Goal: Find specific page/section: Find specific page/section

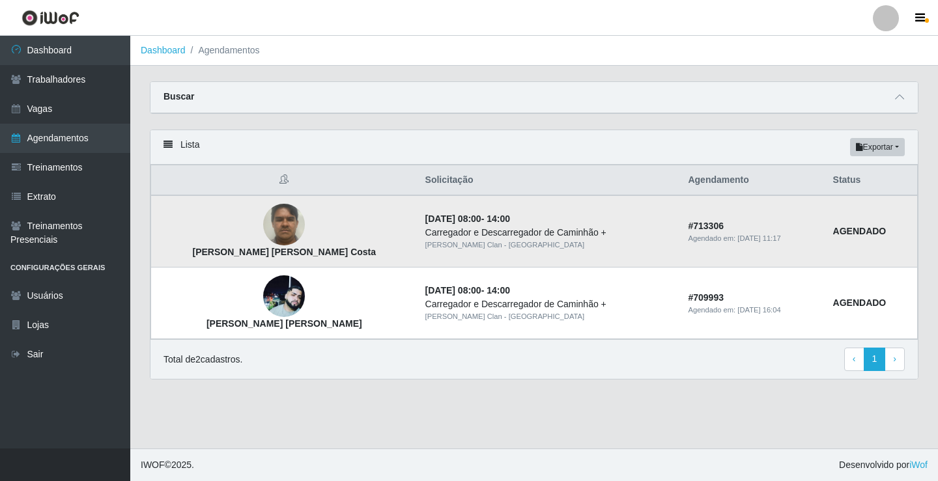
click at [263, 233] on img at bounding box center [284, 224] width 42 height 55
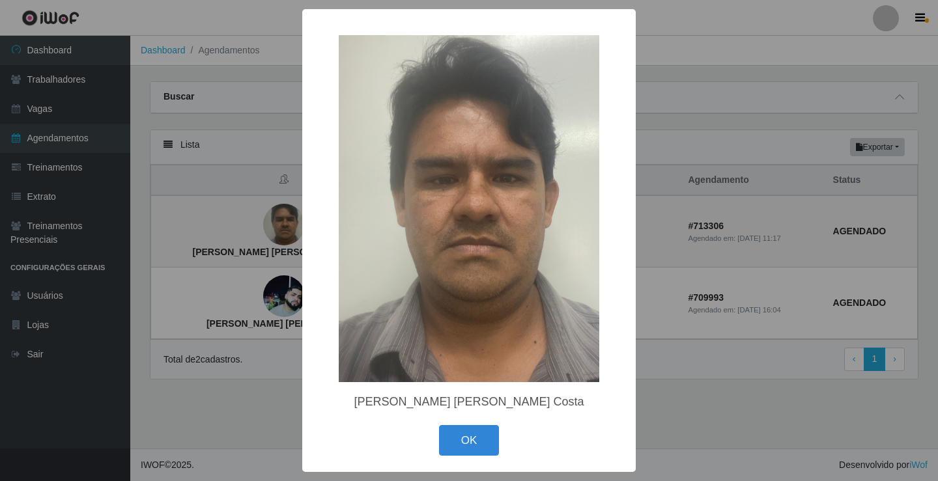
click at [686, 362] on div "× João Douglas Nascimento Costa OK Cancel" at bounding box center [469, 240] width 938 height 481
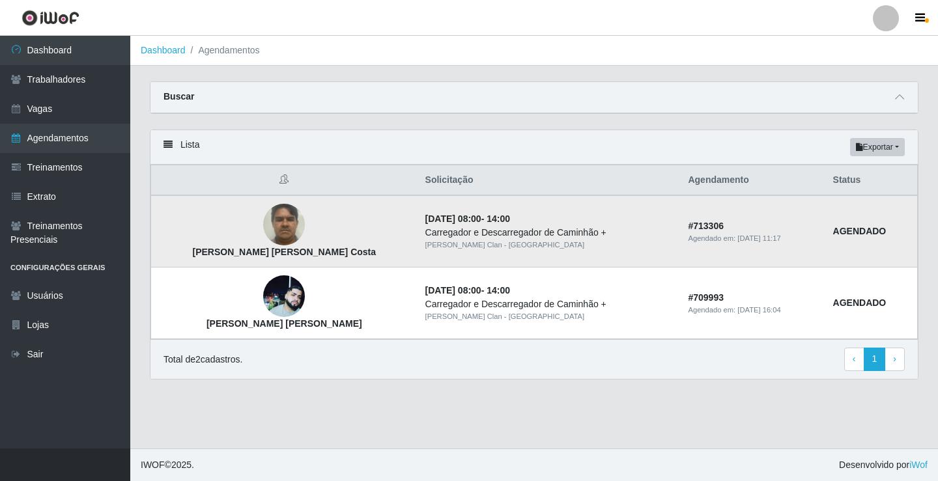
click at [263, 228] on img at bounding box center [284, 224] width 42 height 55
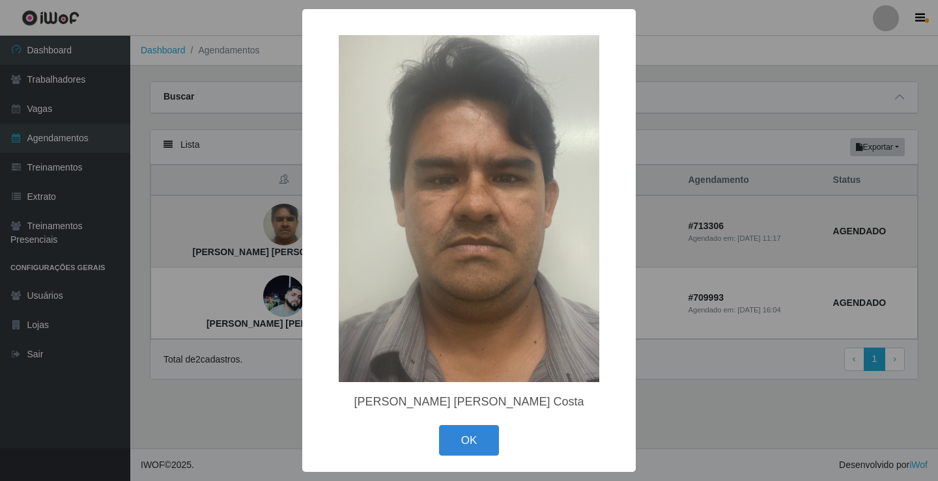
click at [259, 228] on div "× João Douglas Nascimento Costa OK Cancel" at bounding box center [469, 240] width 938 height 481
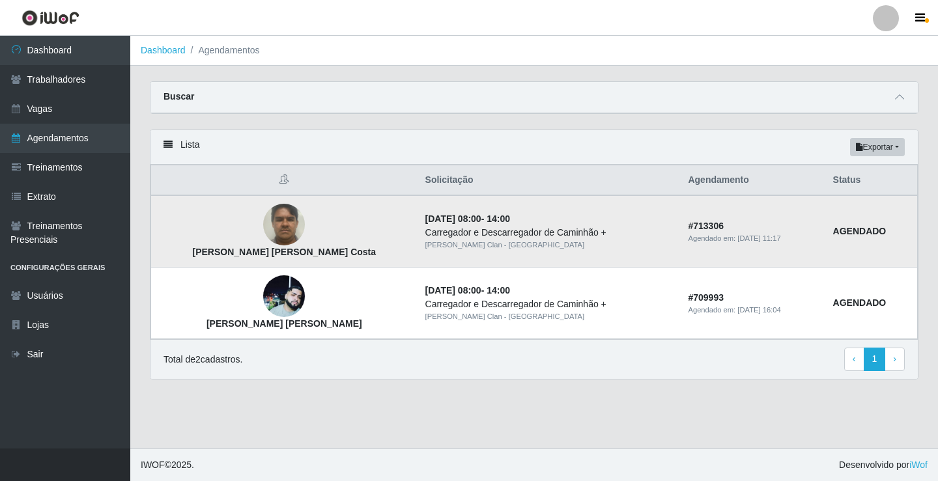
click at [255, 248] on strong "João Douglas Nascimento Costa" at bounding box center [284, 252] width 184 height 10
click at [263, 240] on img at bounding box center [284, 224] width 42 height 55
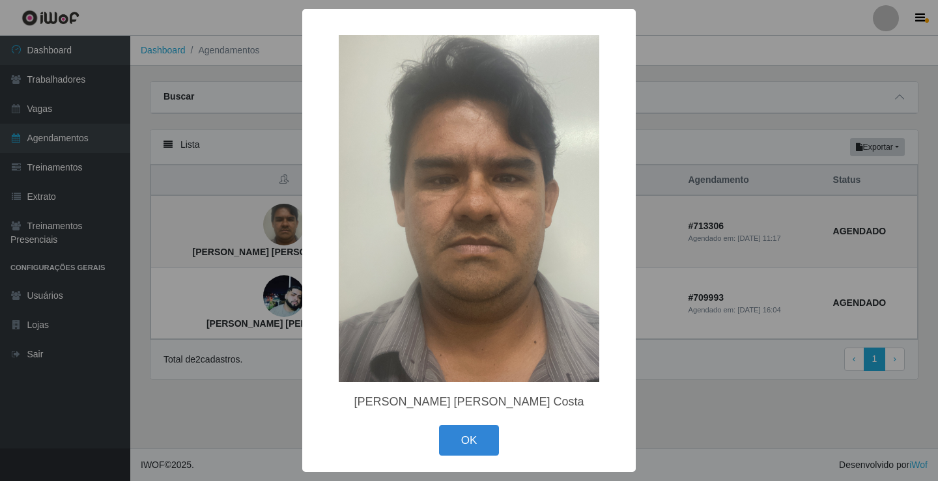
click at [260, 239] on div "× João Douglas Nascimento Costa OK Cancel" at bounding box center [469, 240] width 938 height 481
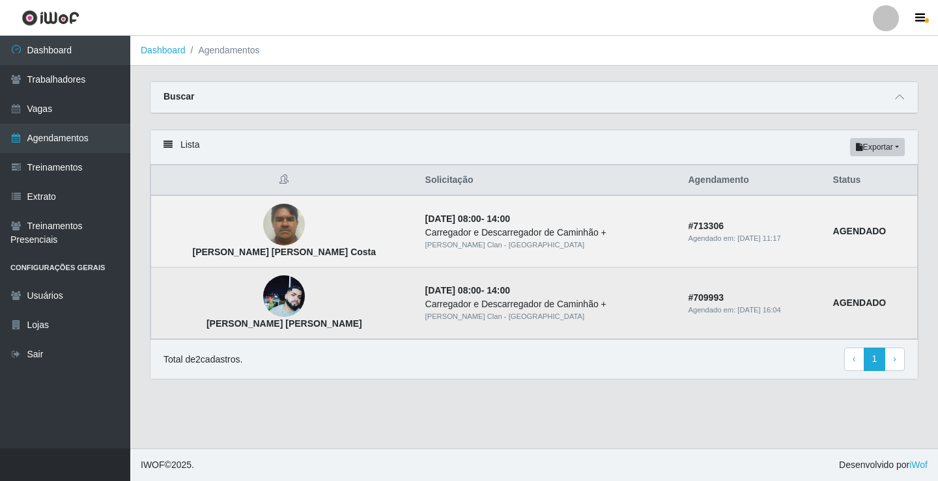
click at [263, 304] on img at bounding box center [284, 297] width 42 height 42
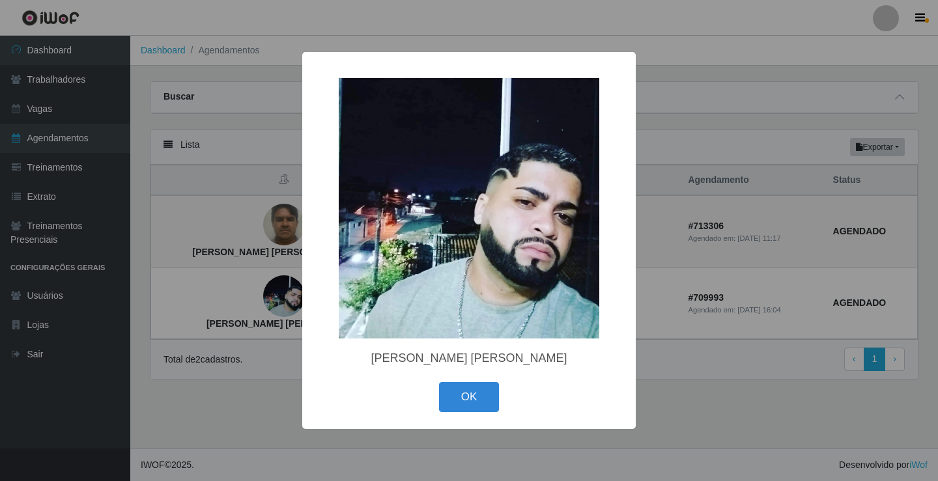
click at [253, 300] on div "× Severino Tavares ferreira junior OK Cancel" at bounding box center [469, 240] width 938 height 481
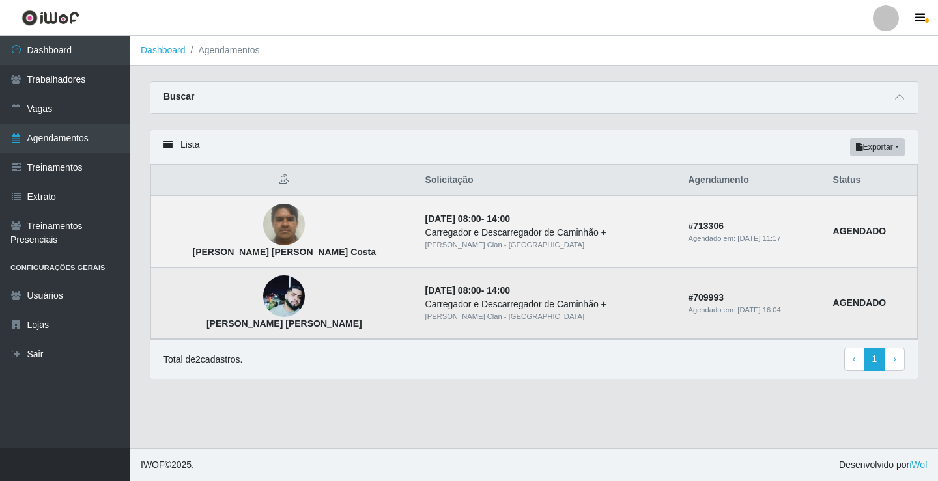
click at [263, 300] on img at bounding box center [284, 297] width 42 height 42
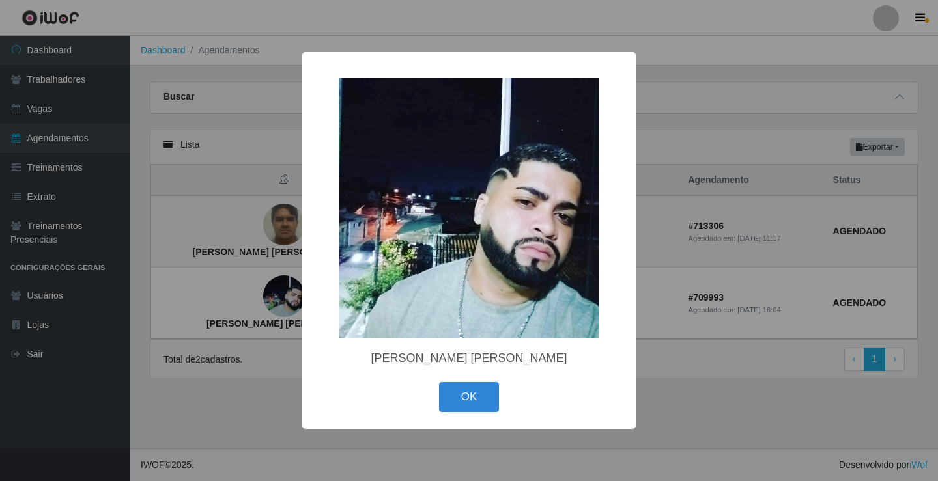
click at [263, 223] on div "× Severino Tavares ferreira junior OK Cancel" at bounding box center [469, 240] width 938 height 481
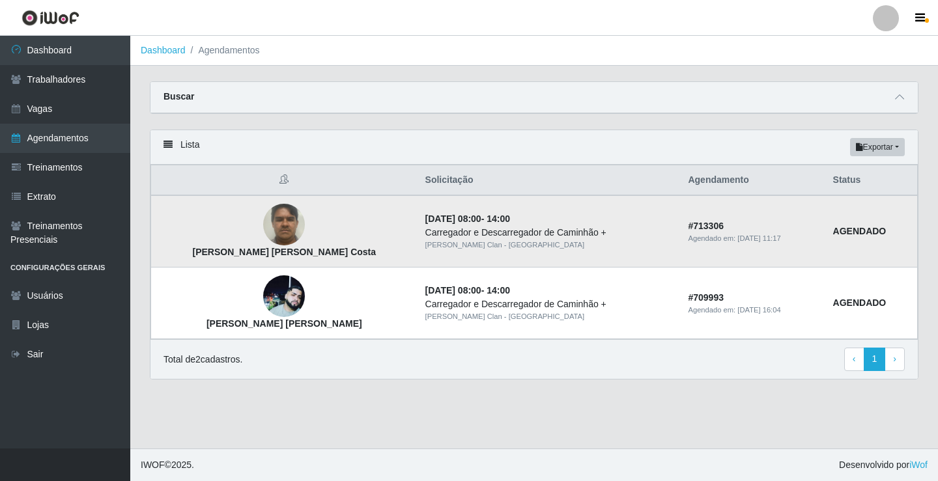
drag, startPoint x: 284, startPoint y: 207, endPoint x: 256, endPoint y: 224, distance: 33.1
click at [284, 207] on td "João Douglas Nascimento Costa" at bounding box center [284, 231] width 266 height 72
click at [263, 224] on img at bounding box center [284, 224] width 42 height 55
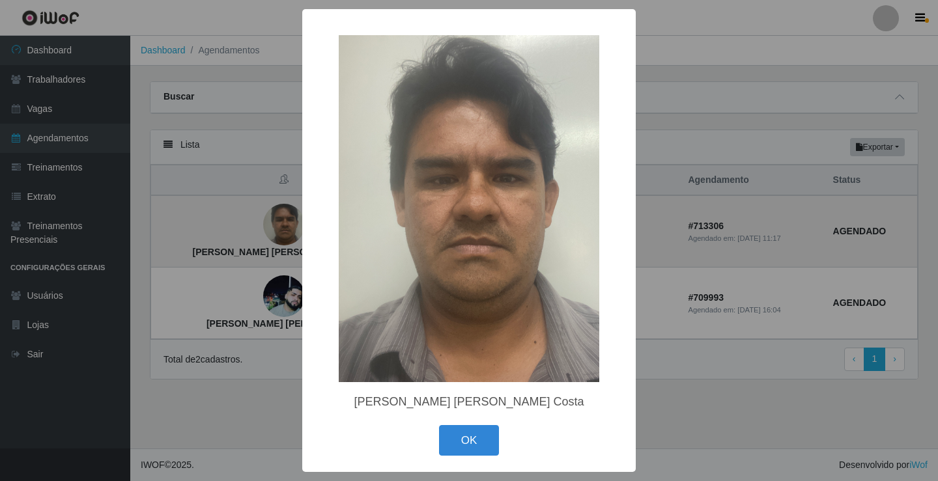
click at [256, 224] on div "× João Douglas Nascimento Costa OK Cancel" at bounding box center [469, 240] width 938 height 481
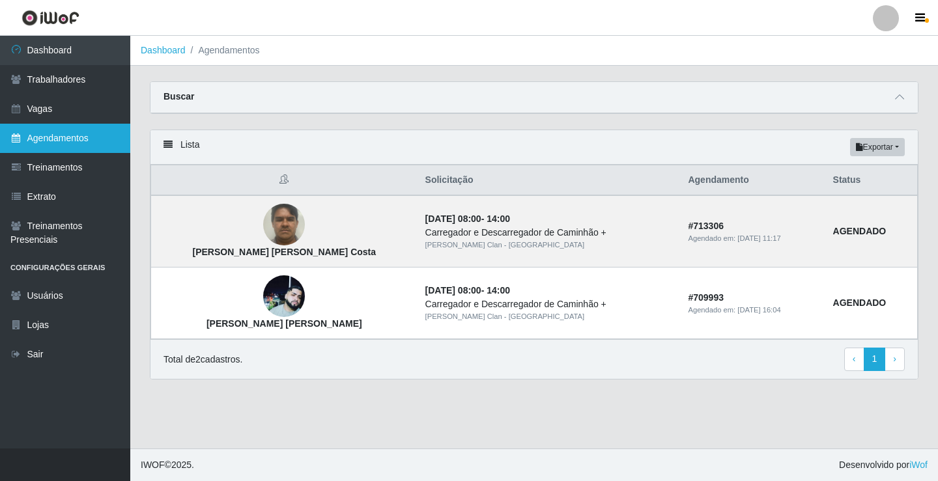
click at [105, 132] on link "Agendamentos" at bounding box center [65, 138] width 130 height 29
click at [827, 94] on div "Buscar" at bounding box center [535, 97] width 768 height 31
click at [827, 96] on icon at bounding box center [899, 97] width 9 height 9
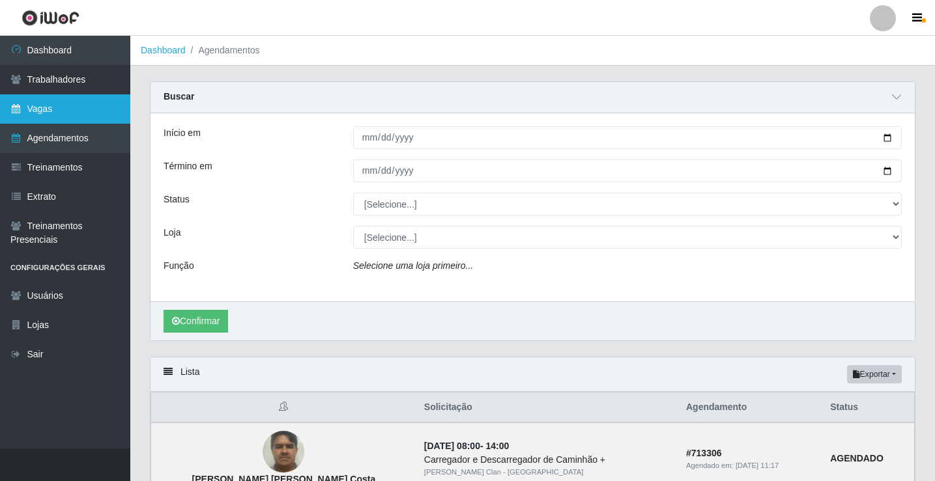
click at [58, 106] on link "Vagas" at bounding box center [65, 108] width 130 height 29
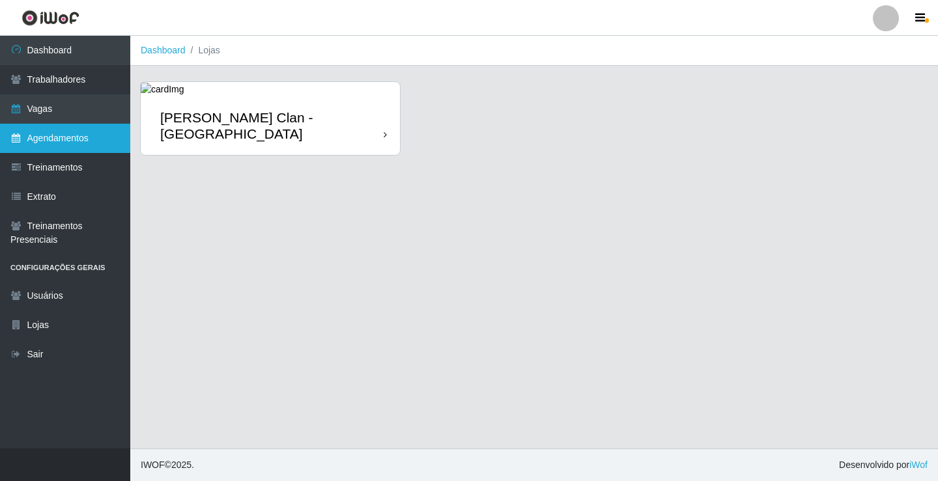
click at [70, 140] on link "Agendamentos" at bounding box center [65, 138] width 130 height 29
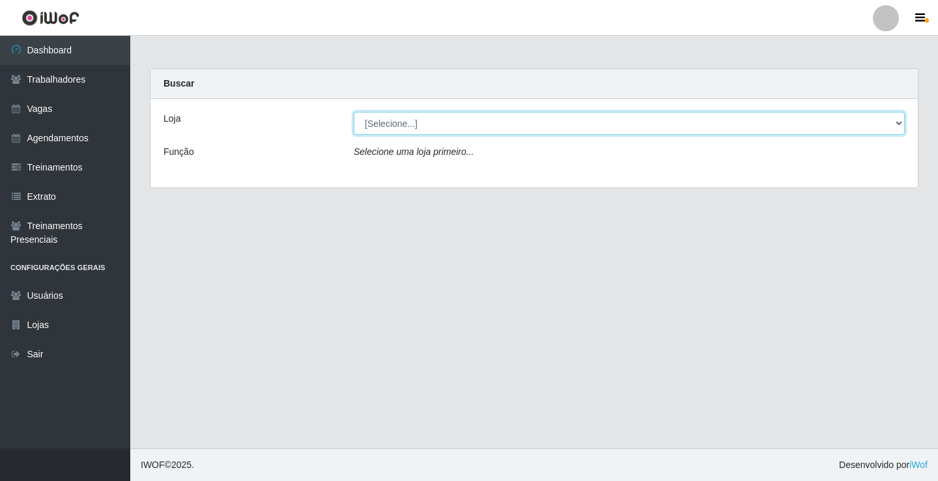
click at [423, 119] on select "[Selecione...] Leite Clan - Bayeux" at bounding box center [629, 123] width 551 height 23
select select "452"
click at [354, 112] on select "[Selecione...] Leite Clan - Bayeux" at bounding box center [629, 123] width 551 height 23
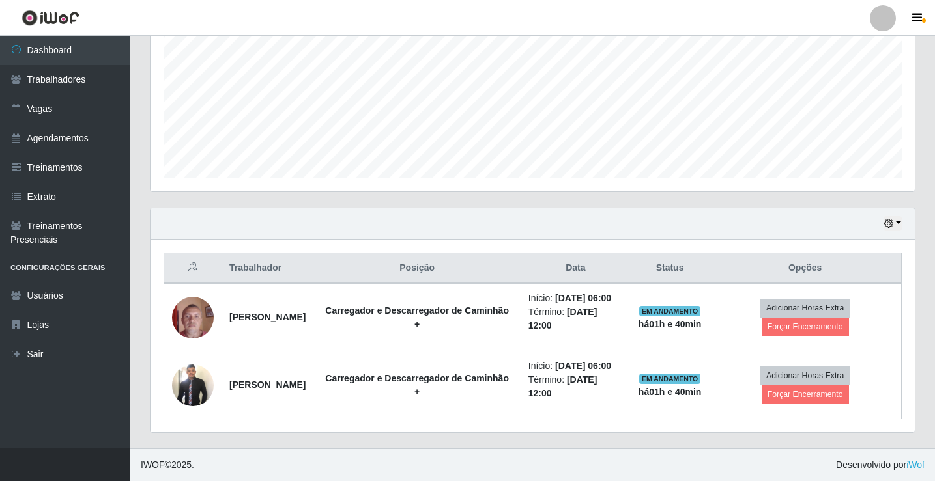
scroll to position [315, 0]
click at [893, 216] on button "button" at bounding box center [892, 223] width 18 height 15
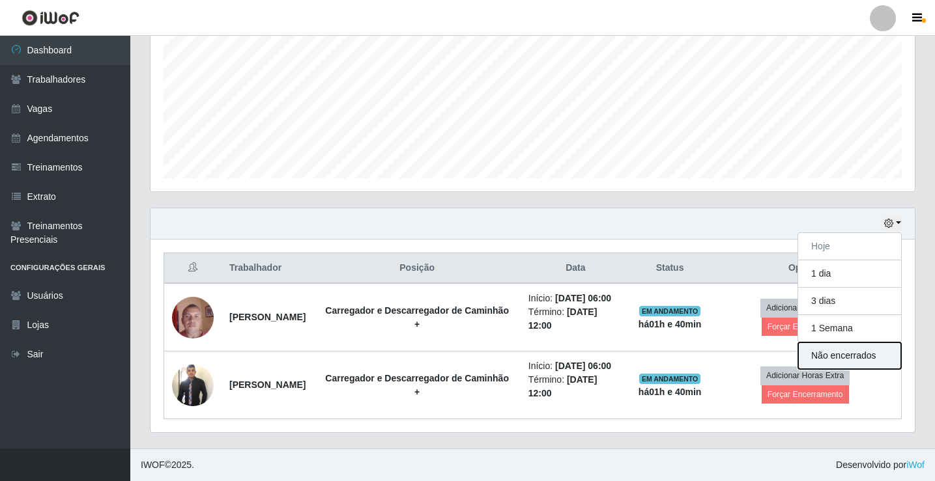
click at [845, 343] on button "Não encerrados" at bounding box center [849, 356] width 103 height 27
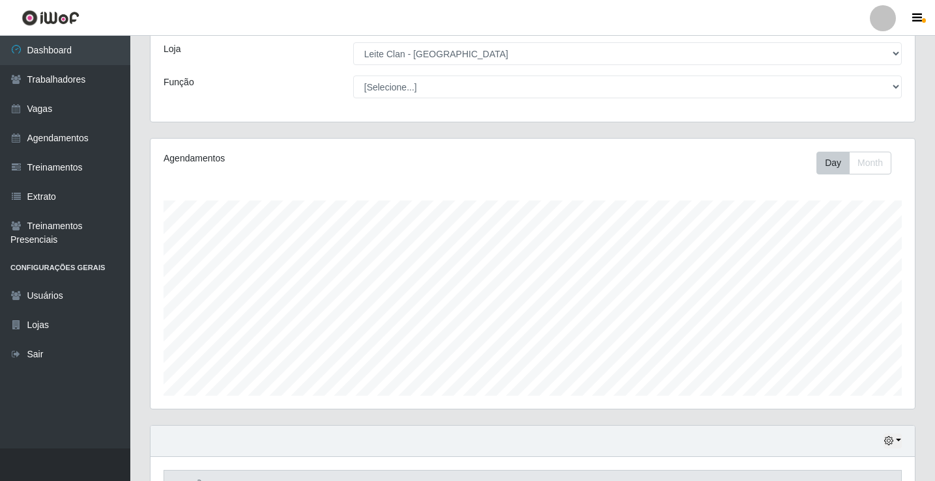
scroll to position [152, 0]
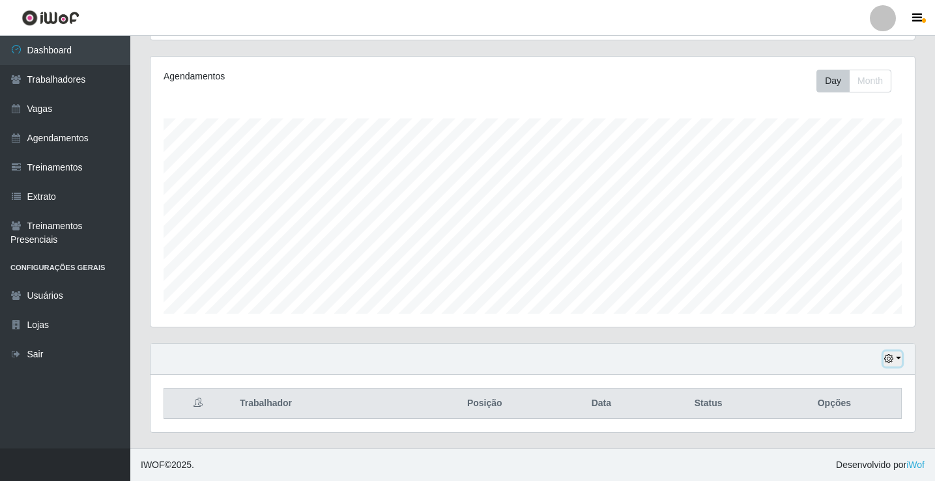
click at [898, 358] on button "button" at bounding box center [892, 359] width 18 height 15
click at [888, 358] on icon "button" at bounding box center [888, 358] width 9 height 9
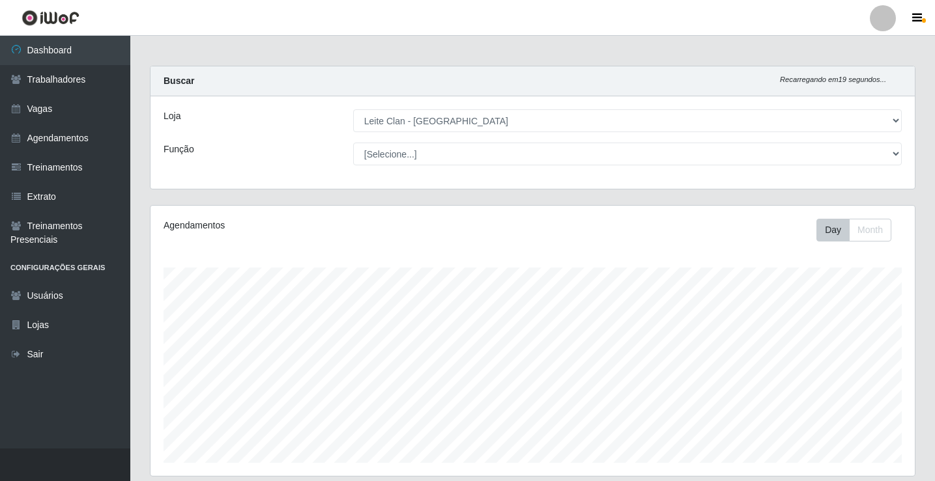
scroll to position [0, 0]
